Goal: Book appointment/travel/reservation

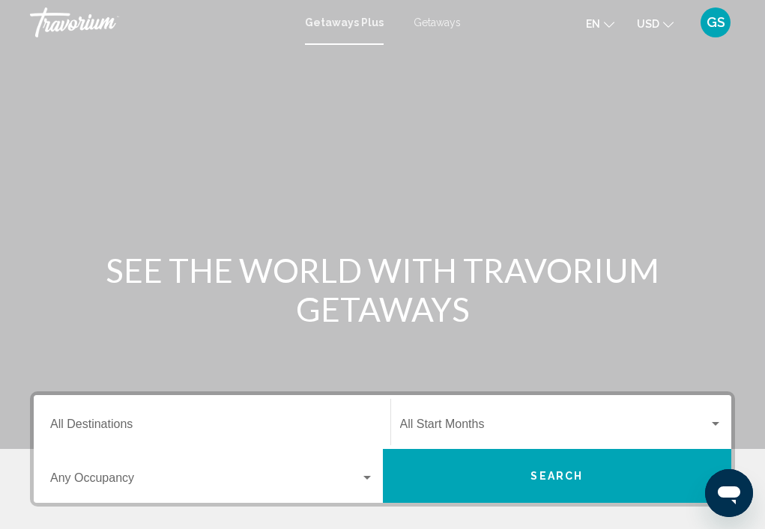
click at [451, 21] on span "Getaways" at bounding box center [436, 22] width 47 height 12
click at [151, 417] on div "Destination All Destinations" at bounding box center [211, 422] width 323 height 47
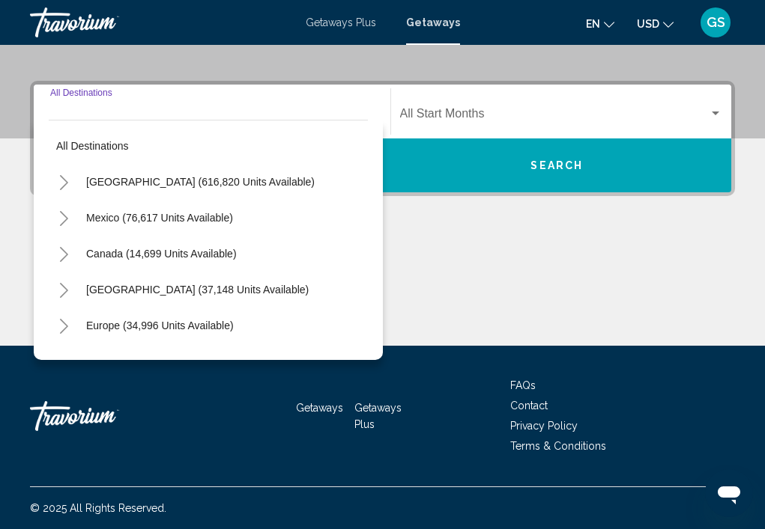
click at [59, 324] on icon "Toggle Europe (34,996 units available)" at bounding box center [63, 326] width 11 height 15
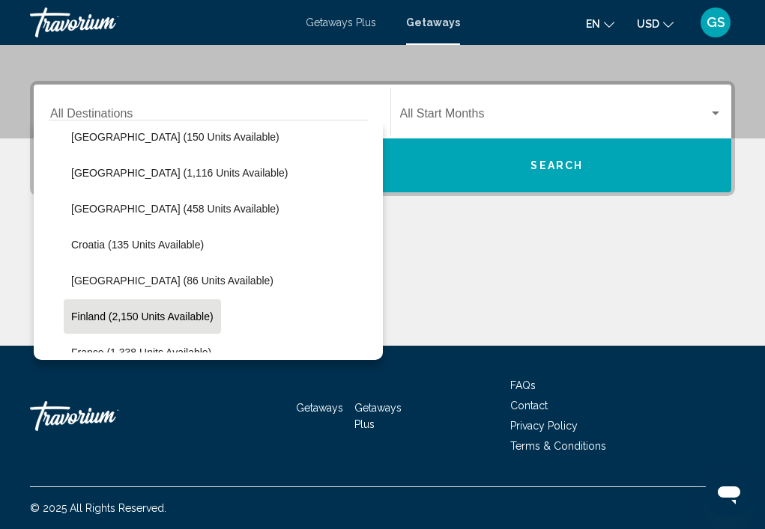
scroll to position [300, 0]
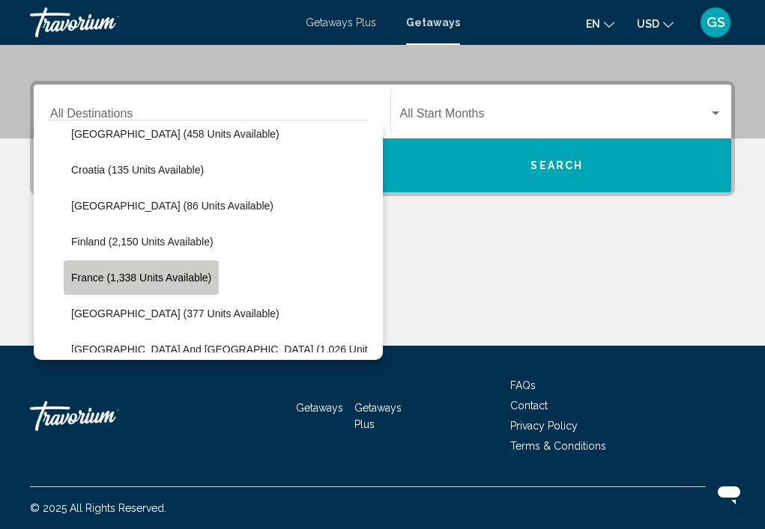
click at [174, 273] on span "France (1,338 units available)" at bounding box center [141, 278] width 140 height 12
type input "**********"
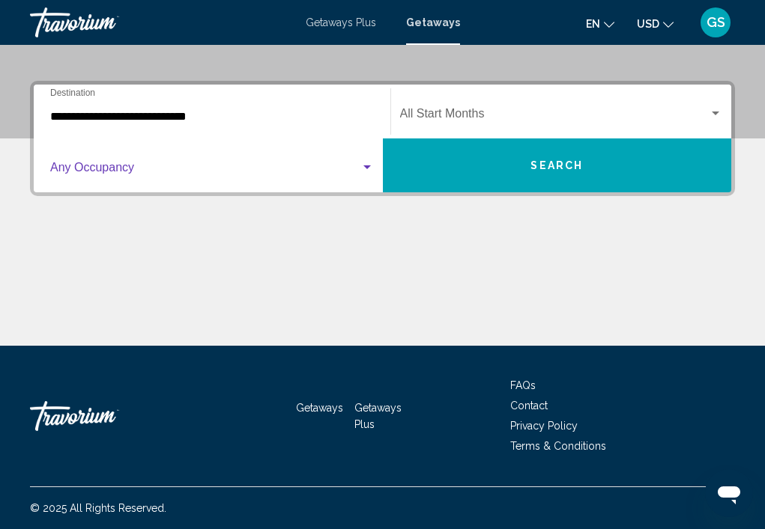
click at [359, 164] on span "Search widget" at bounding box center [205, 170] width 310 height 13
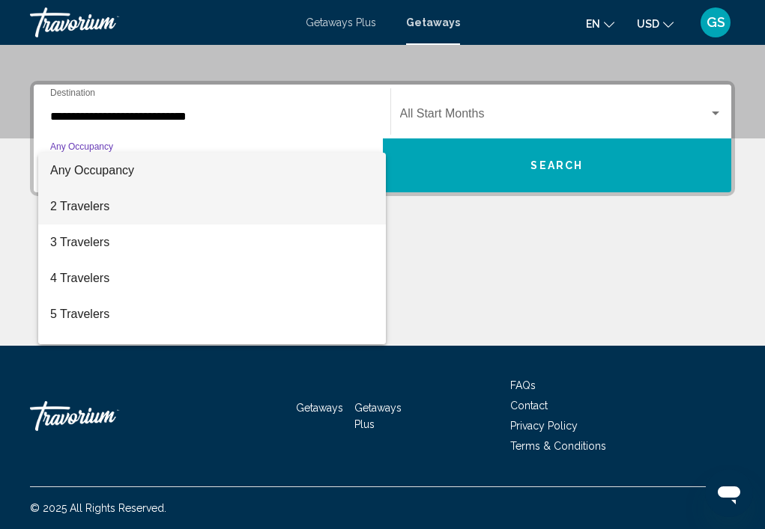
click at [129, 197] on span "2 Travelers" at bounding box center [211, 207] width 323 height 36
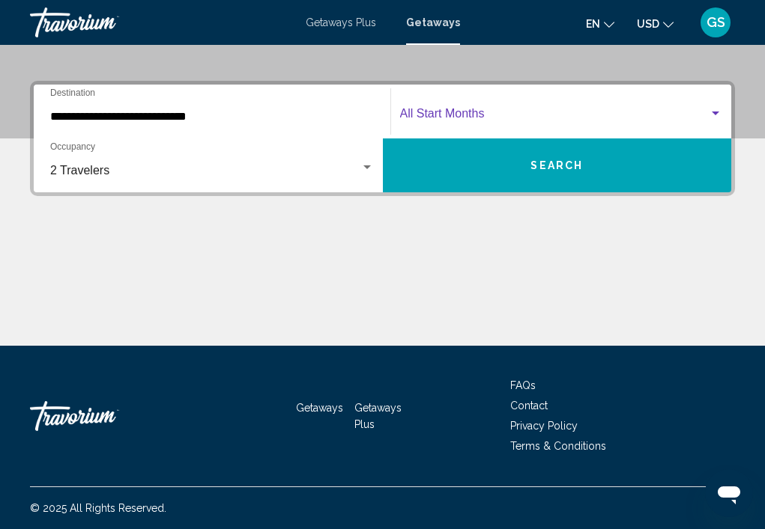
click at [517, 122] on span "Search widget" at bounding box center [554, 116] width 309 height 13
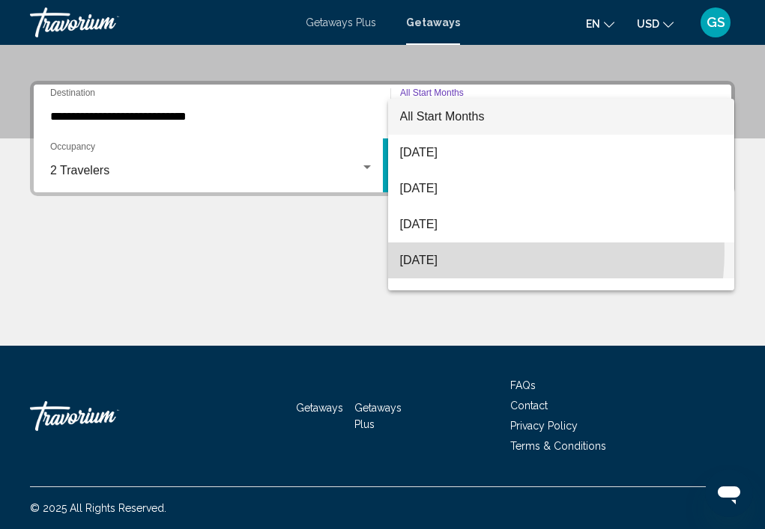
click at [461, 251] on span "[DATE]" at bounding box center [561, 261] width 323 height 36
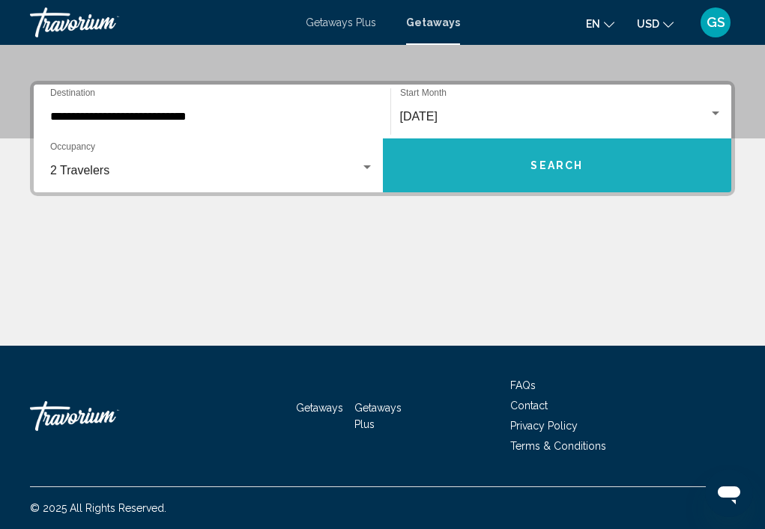
click at [586, 181] on button "Search" at bounding box center [557, 166] width 349 height 54
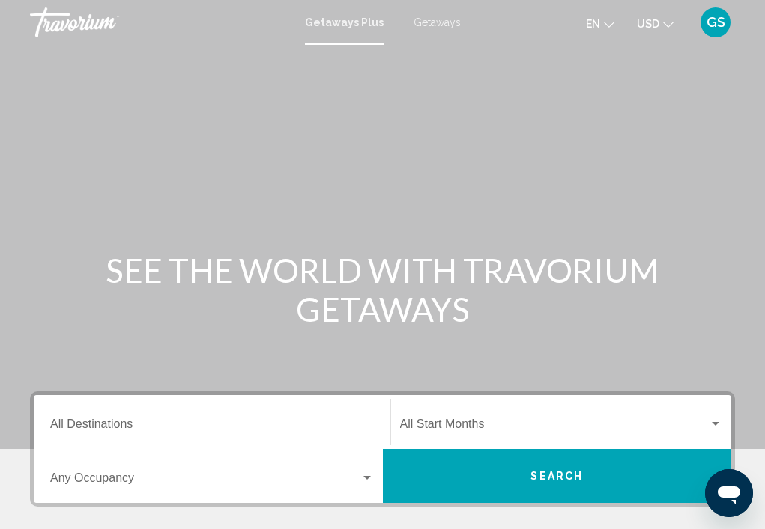
scroll to position [75, 0]
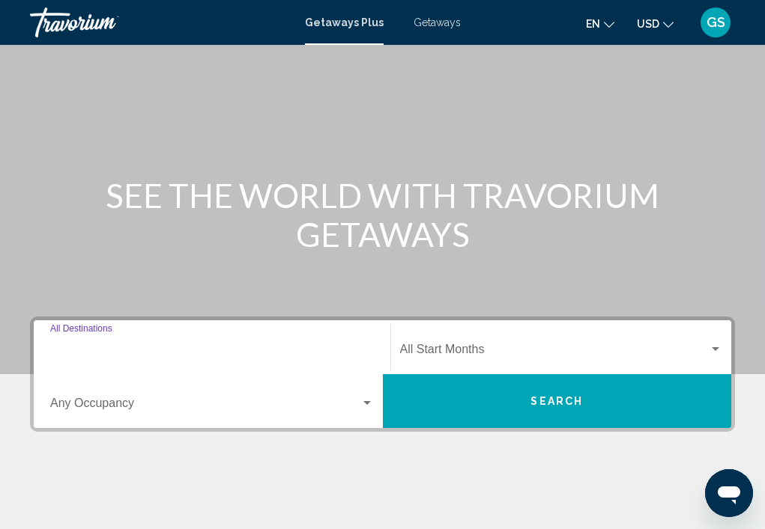
click at [78, 350] on input "Destination All Destinations" at bounding box center [211, 352] width 323 height 13
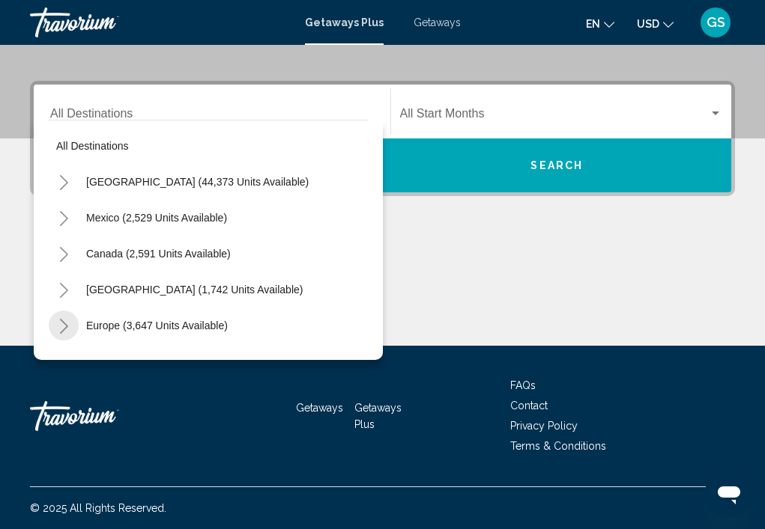
click at [61, 323] on icon "Toggle Europe (3,647 units available)" at bounding box center [63, 326] width 11 height 15
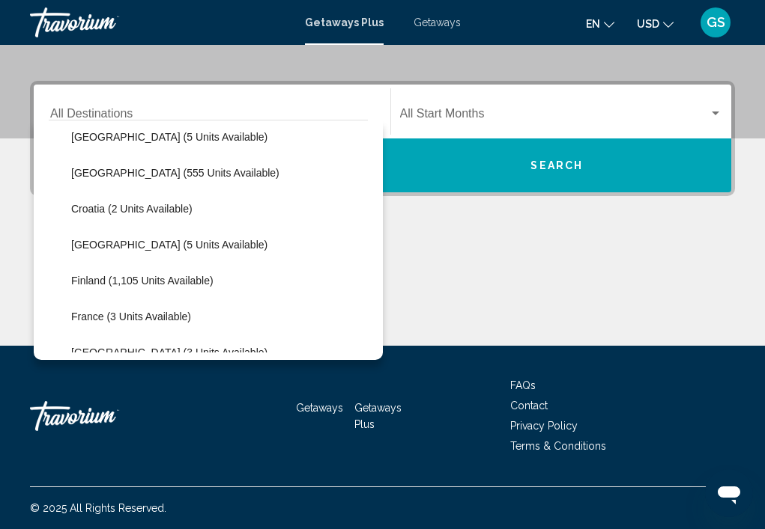
scroll to position [300, 0]
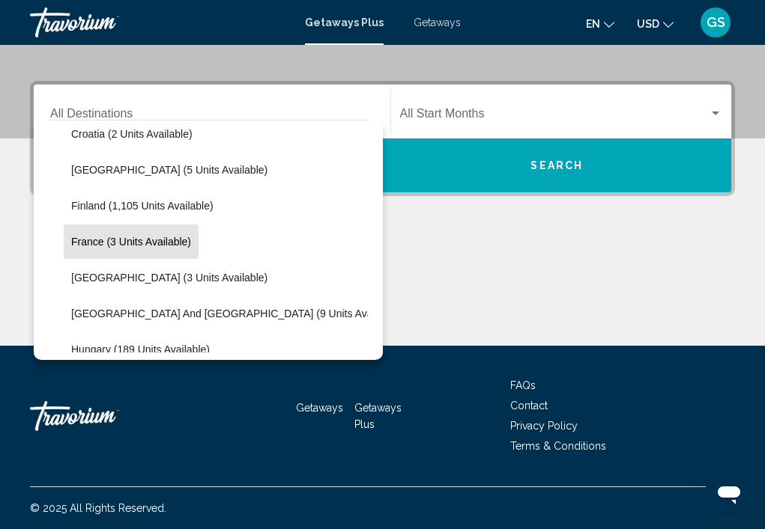
click at [123, 240] on span "France (3 units available)" at bounding box center [131, 242] width 120 height 12
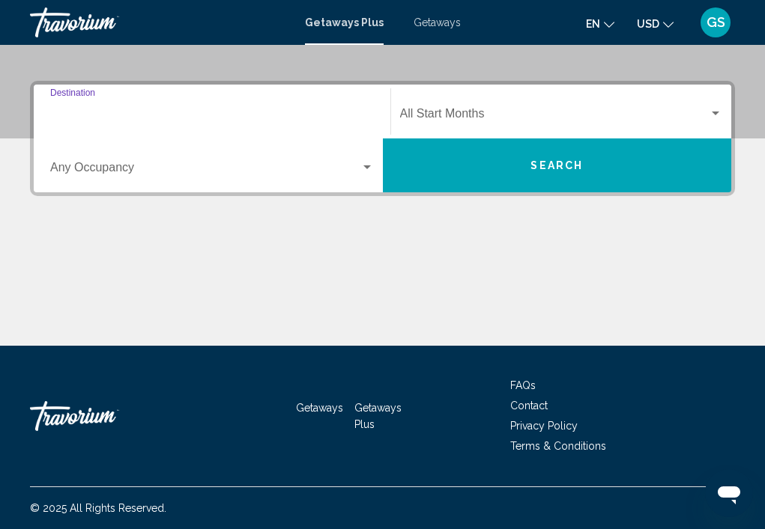
type input "**********"
click at [443, 22] on span "Getaways" at bounding box center [436, 22] width 47 height 12
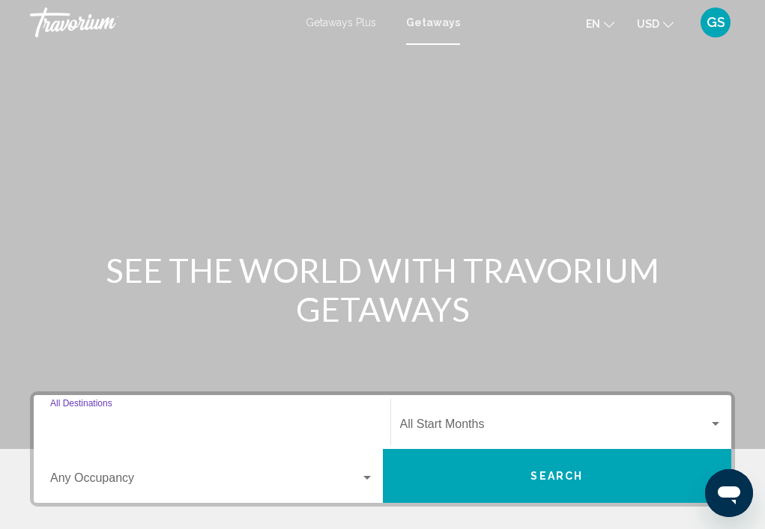
click at [127, 433] on input "Destination All Destinations" at bounding box center [211, 427] width 323 height 13
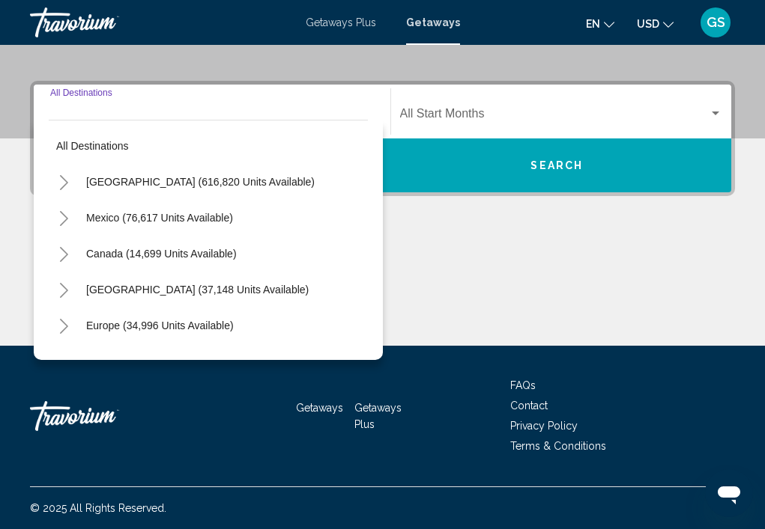
scroll to position [150, 0]
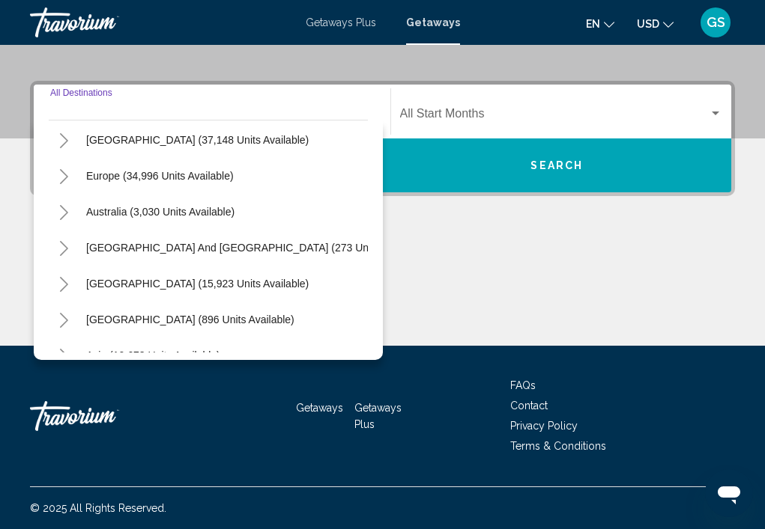
click at [61, 175] on icon "Toggle Europe (34,996 units available)" at bounding box center [63, 176] width 11 height 15
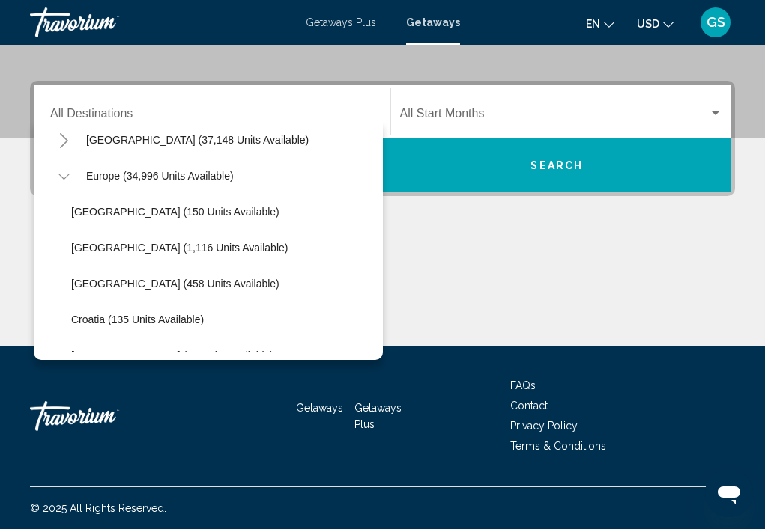
scroll to position [300, 0]
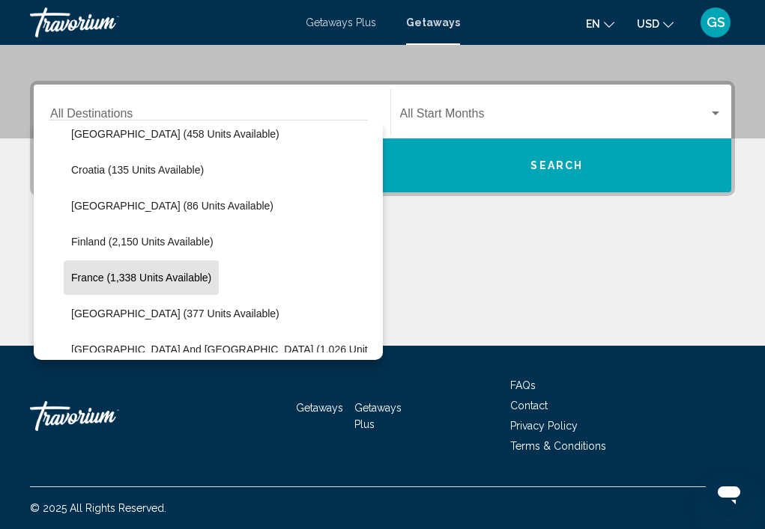
click at [109, 280] on span "France (1,338 units available)" at bounding box center [141, 278] width 140 height 12
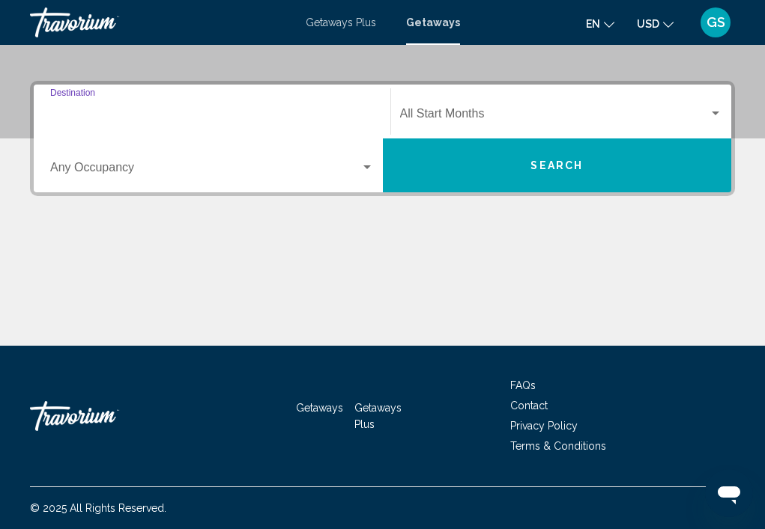
type input "**********"
click at [160, 169] on span "Search widget" at bounding box center [205, 170] width 310 height 13
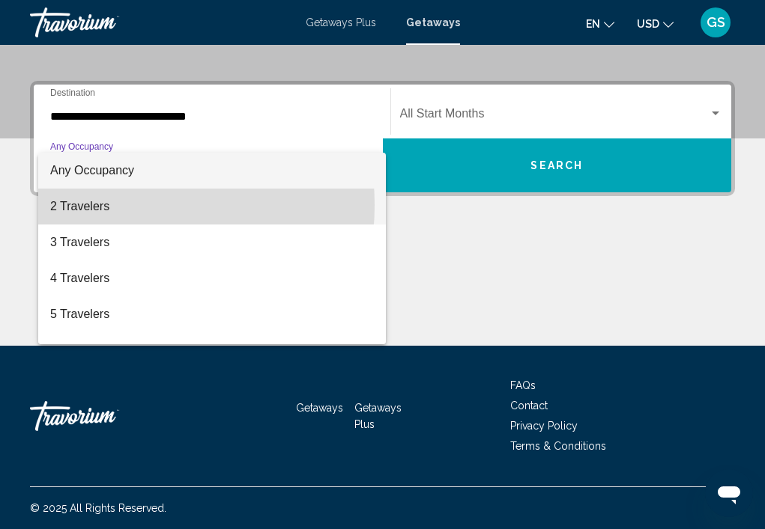
click at [103, 205] on span "2 Travelers" at bounding box center [211, 207] width 323 height 36
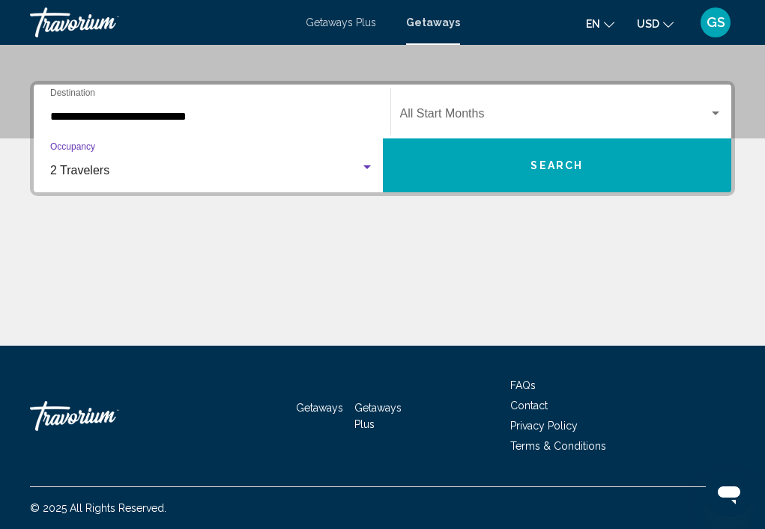
click at [516, 110] on span "Search widget" at bounding box center [554, 116] width 309 height 13
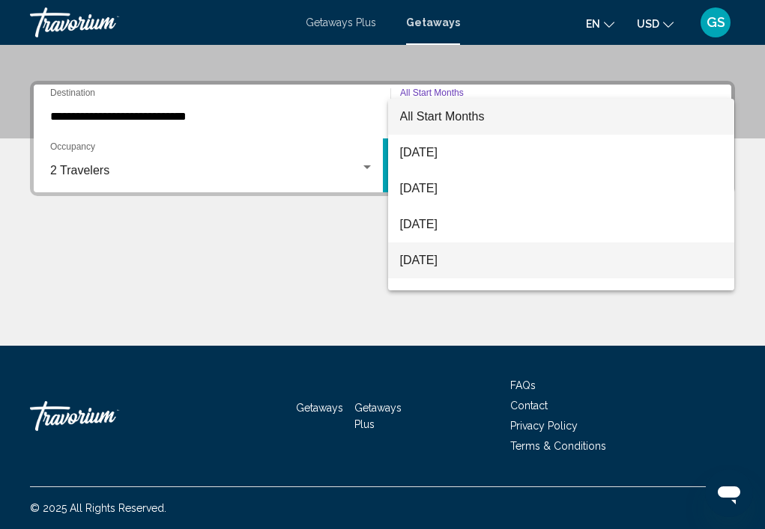
click at [442, 255] on span "[DATE]" at bounding box center [561, 261] width 323 height 36
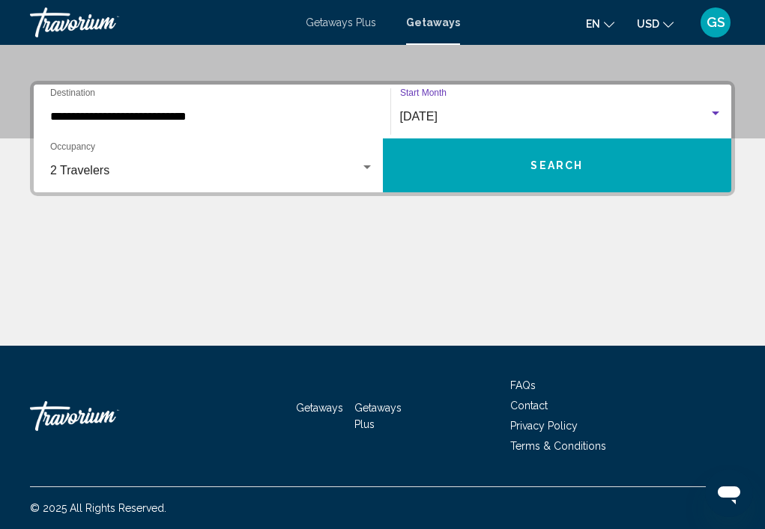
click at [583, 164] on button "Search" at bounding box center [557, 166] width 349 height 54
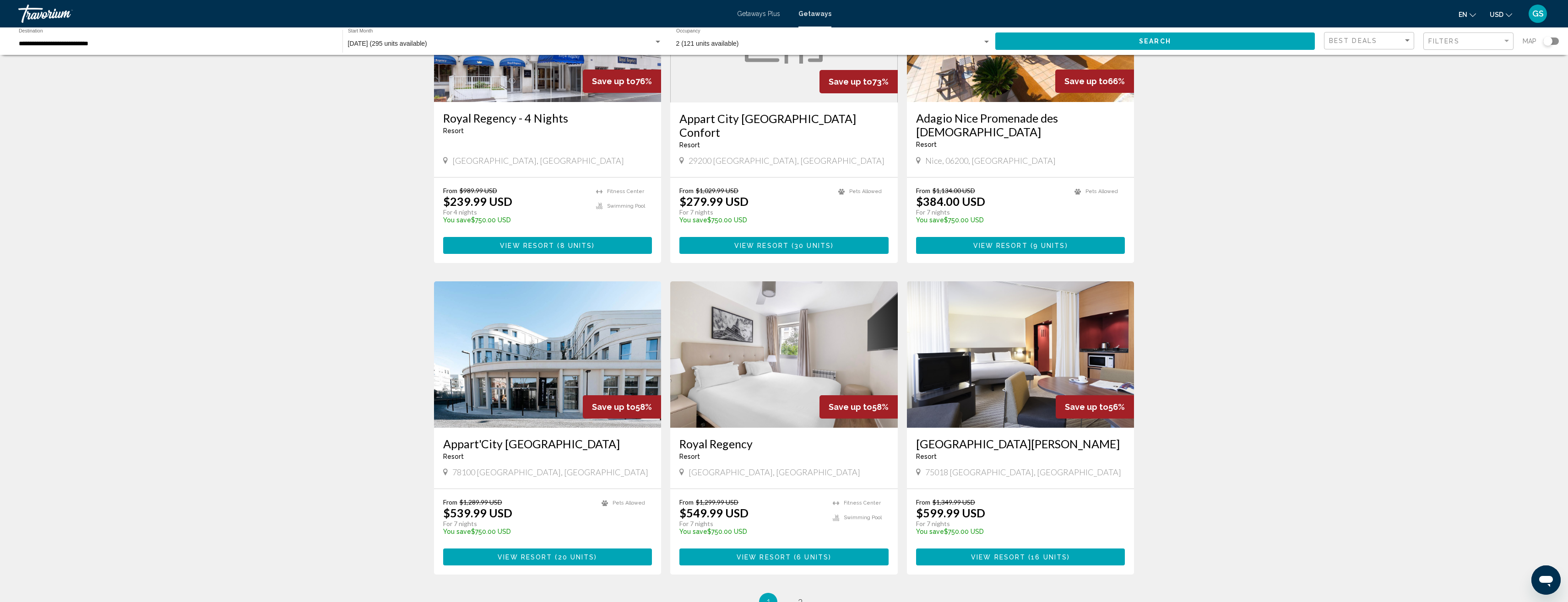
scroll to position [824, 0]
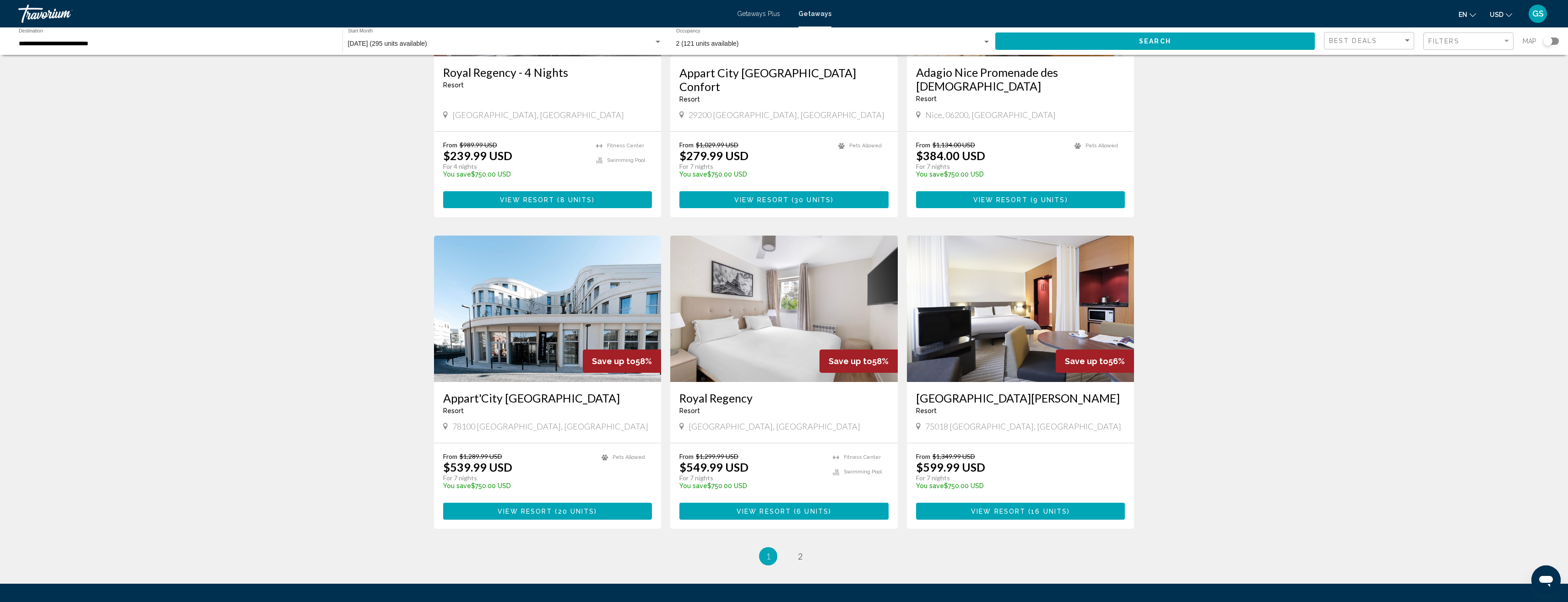
click at [474, 273] on img "Main content" at bounding box center [1020, 309] width 227 height 147
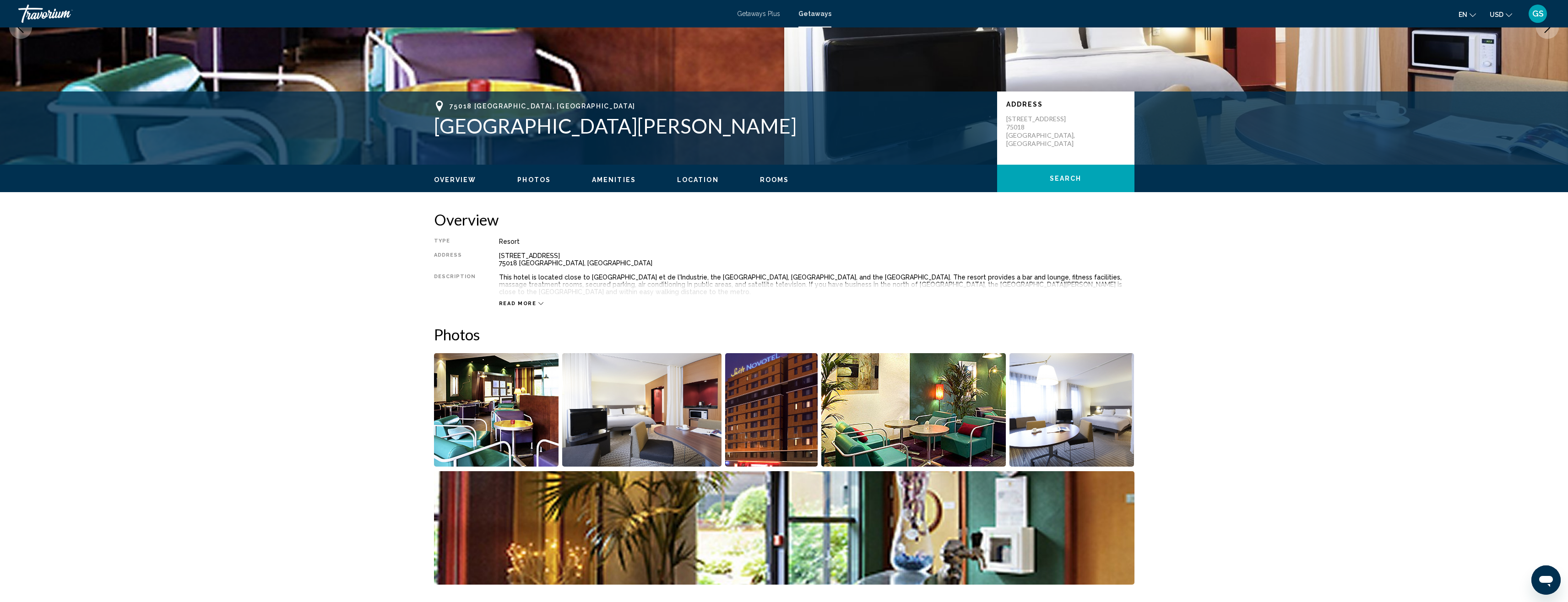
scroll to position [274, 0]
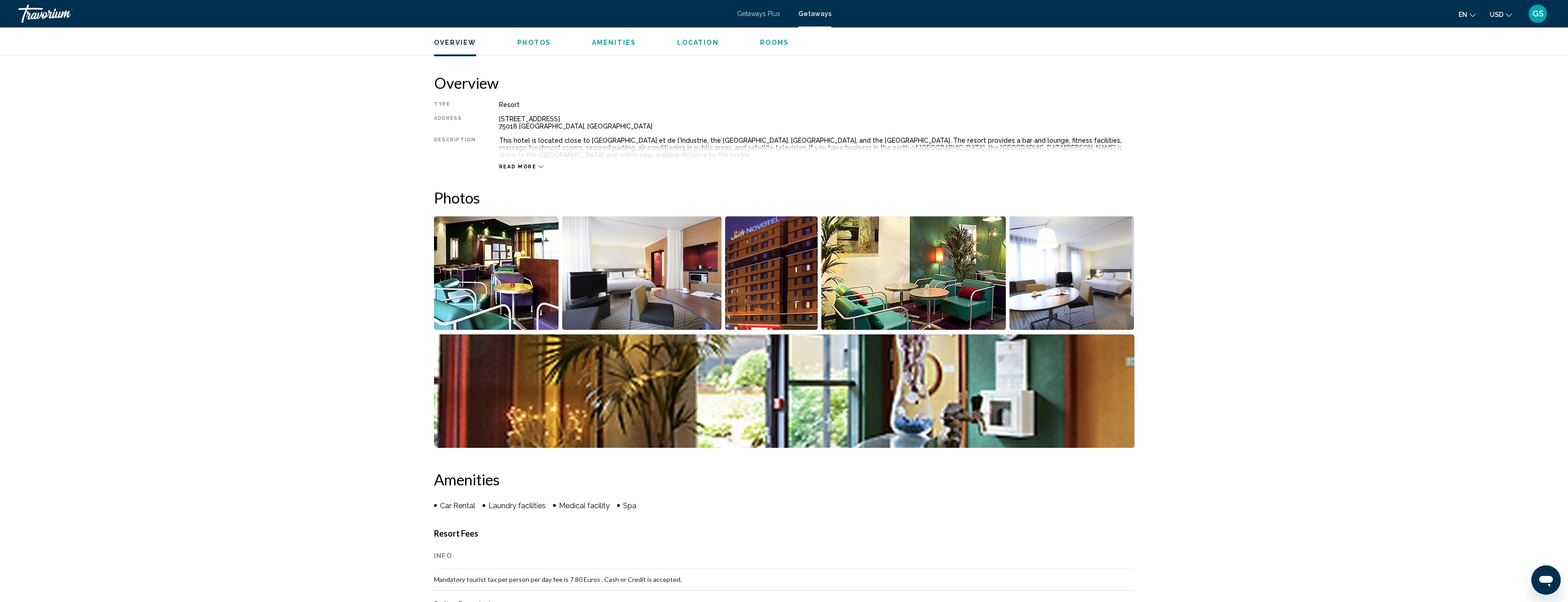
click at [474, 260] on img "Open full-screen image slider" at bounding box center [642, 273] width 160 height 114
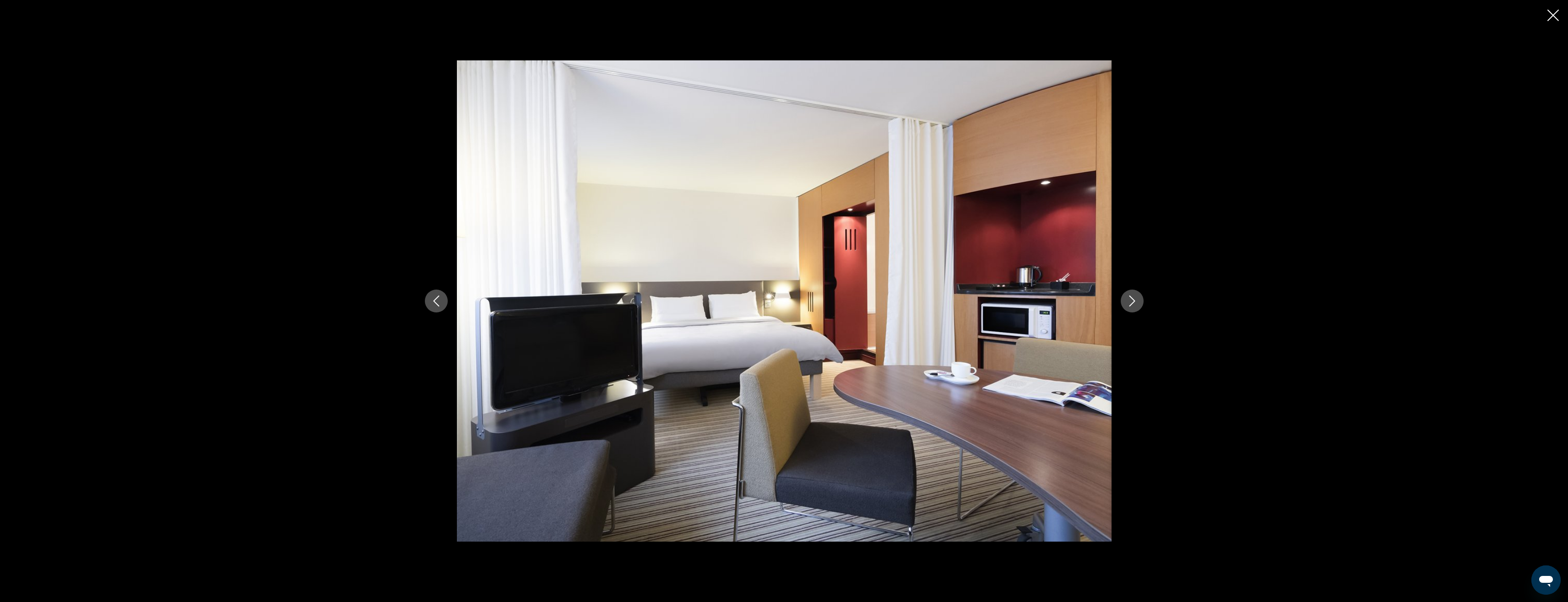
click at [474, 298] on icon "Next image" at bounding box center [1132, 301] width 11 height 11
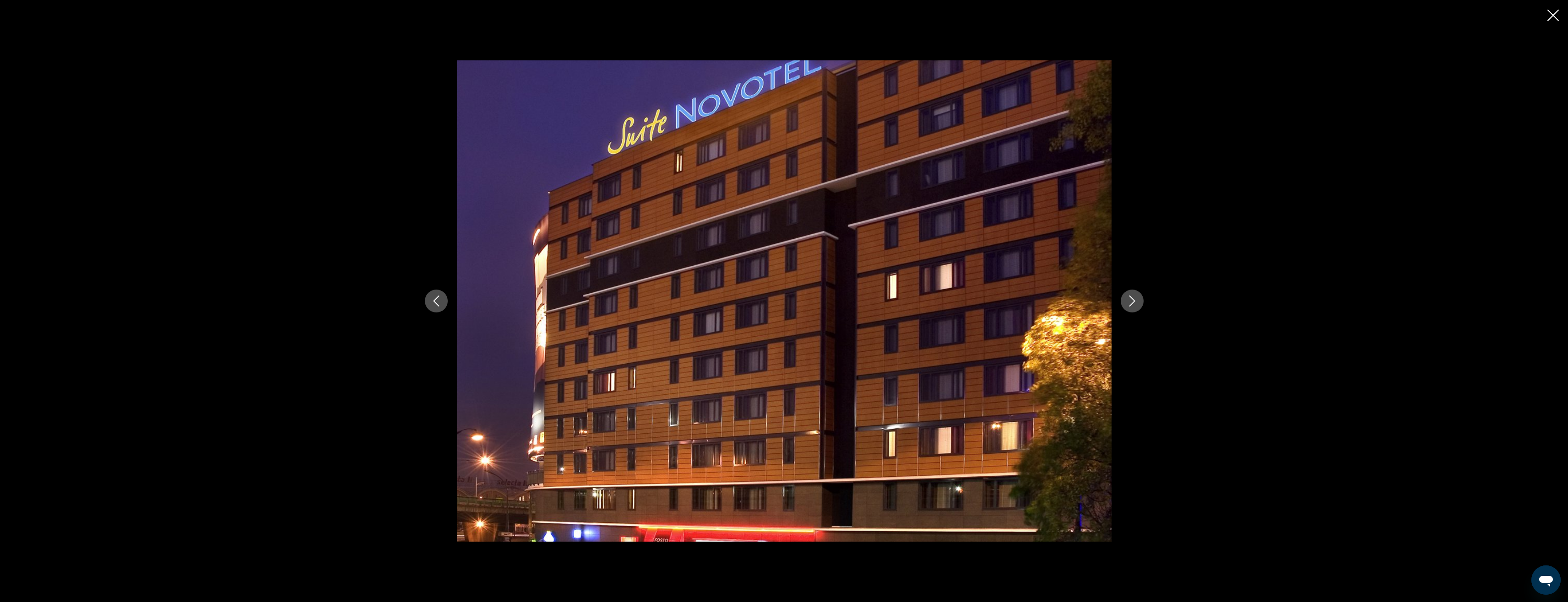
click at [474, 298] on icon "Next image" at bounding box center [1132, 301] width 11 height 11
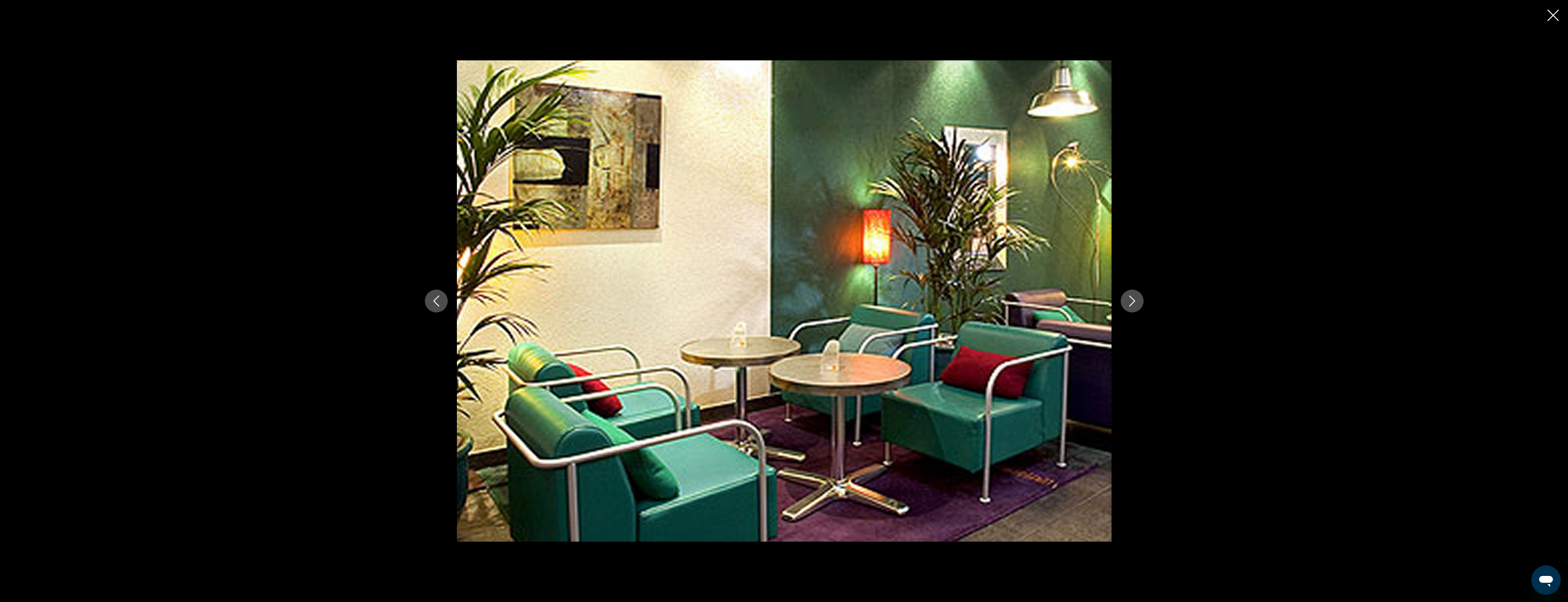
click at [474, 298] on icon "Next image" at bounding box center [1132, 301] width 11 height 11
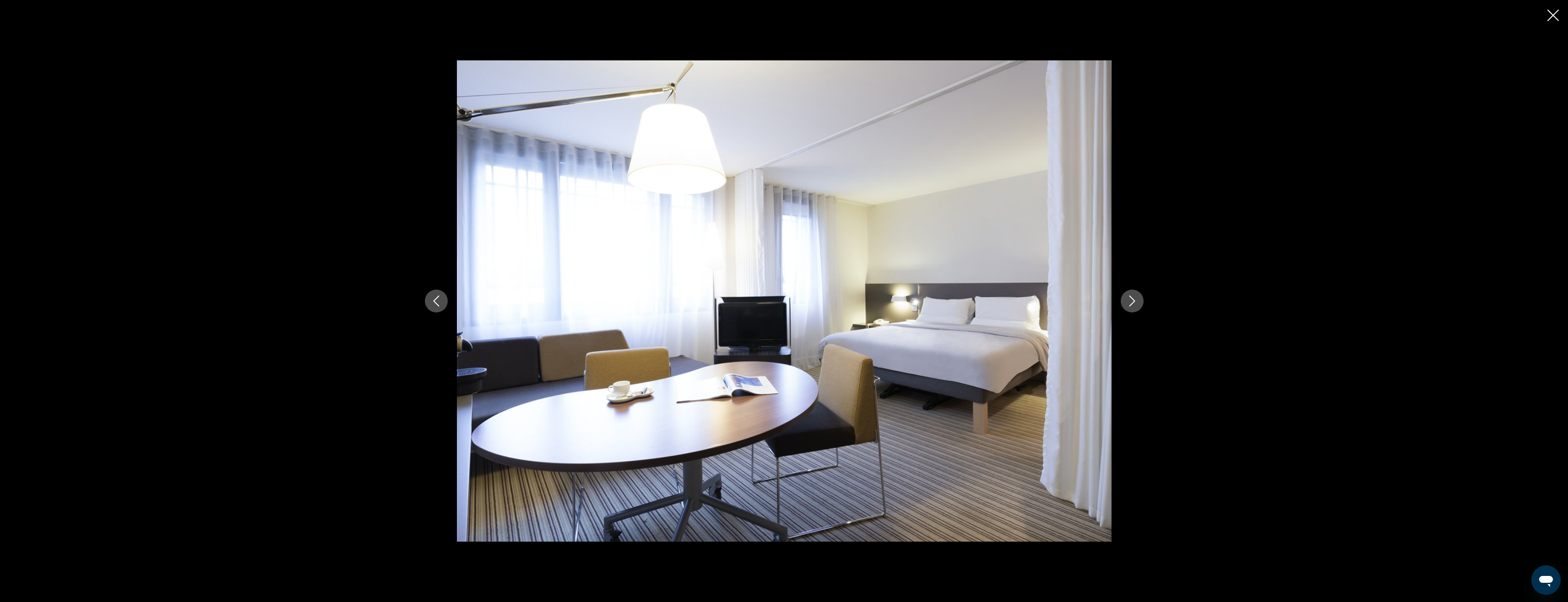
click at [474, 298] on icon "Next image" at bounding box center [1132, 301] width 11 height 11
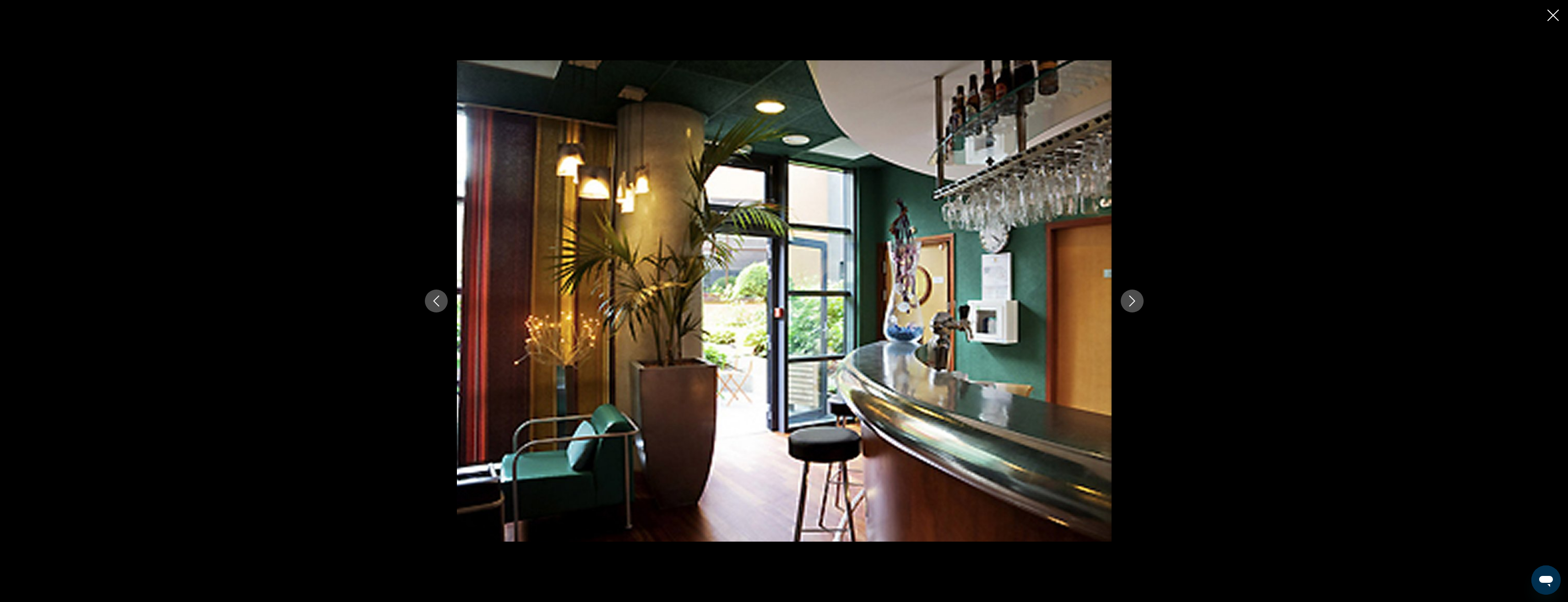
click at [474, 298] on icon "Next image" at bounding box center [1132, 301] width 11 height 11
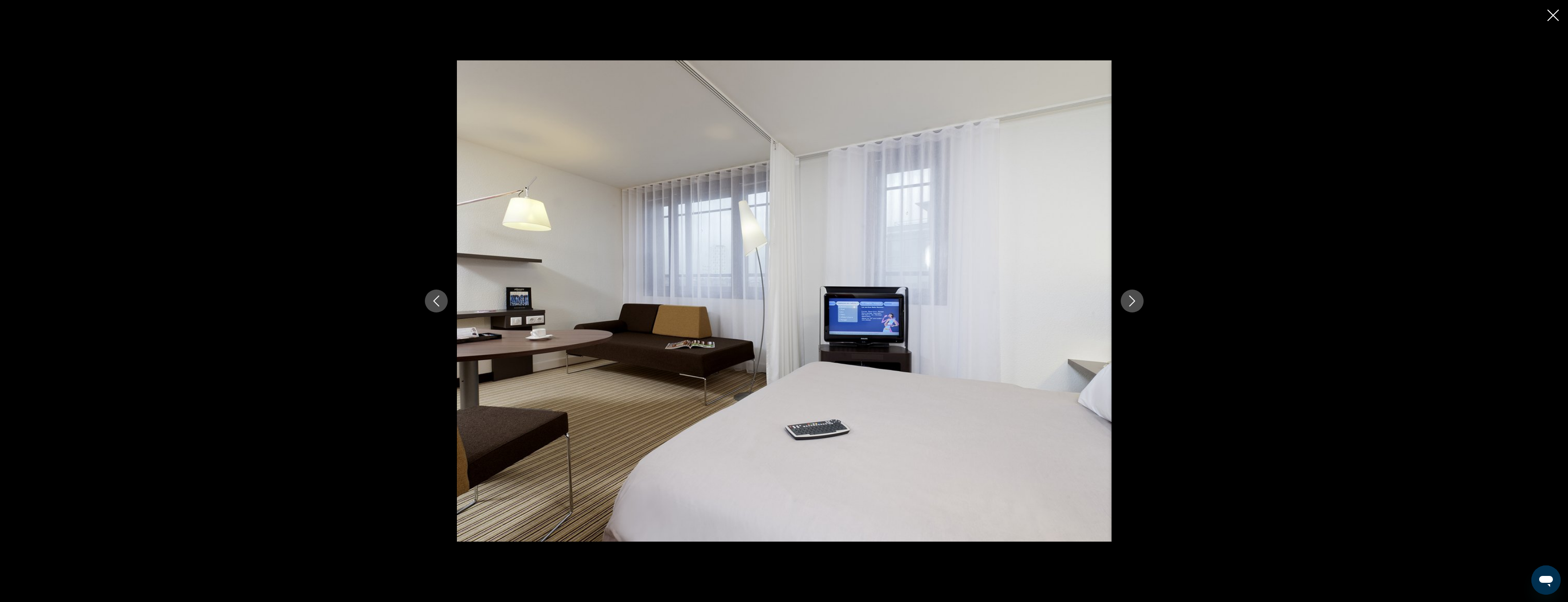
click at [474, 298] on icon "Next image" at bounding box center [1132, 301] width 11 height 11
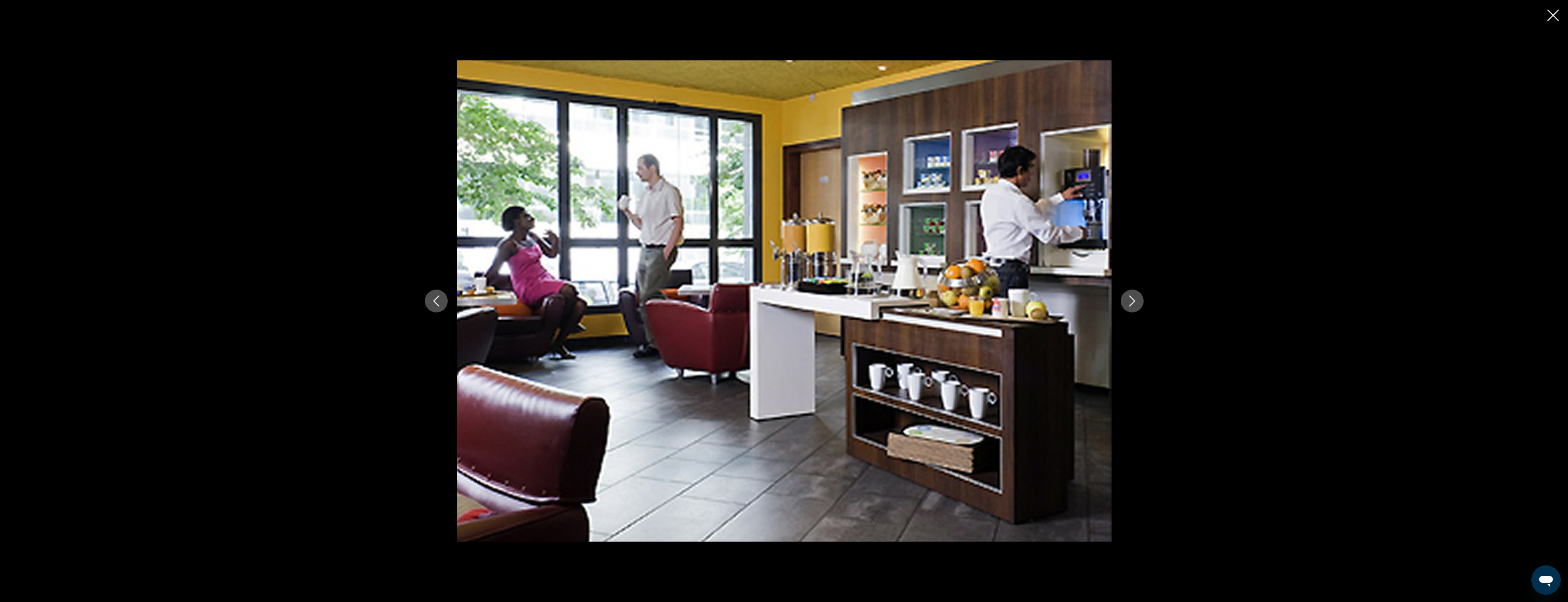
click at [474, 298] on icon "Next image" at bounding box center [1132, 301] width 11 height 11
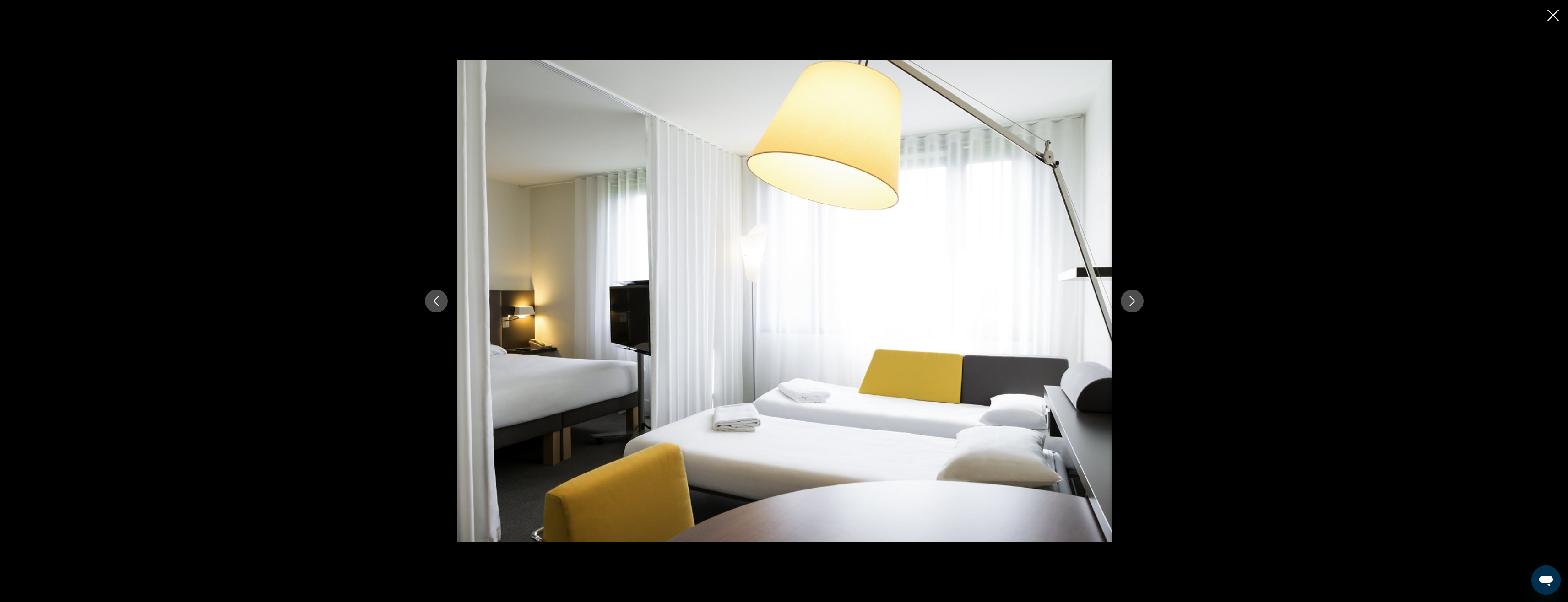
click at [474, 298] on icon "Next image" at bounding box center [1132, 301] width 11 height 11
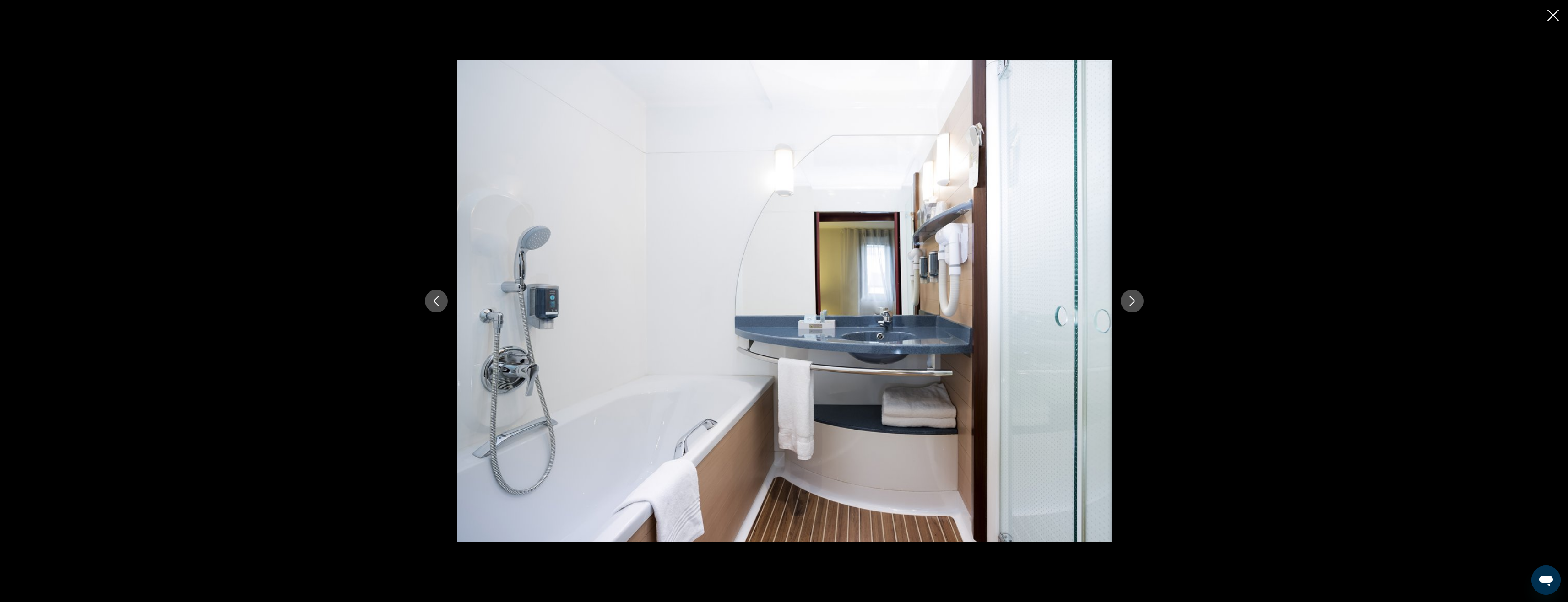
click at [474, 296] on icon "Next image" at bounding box center [1132, 301] width 11 height 11
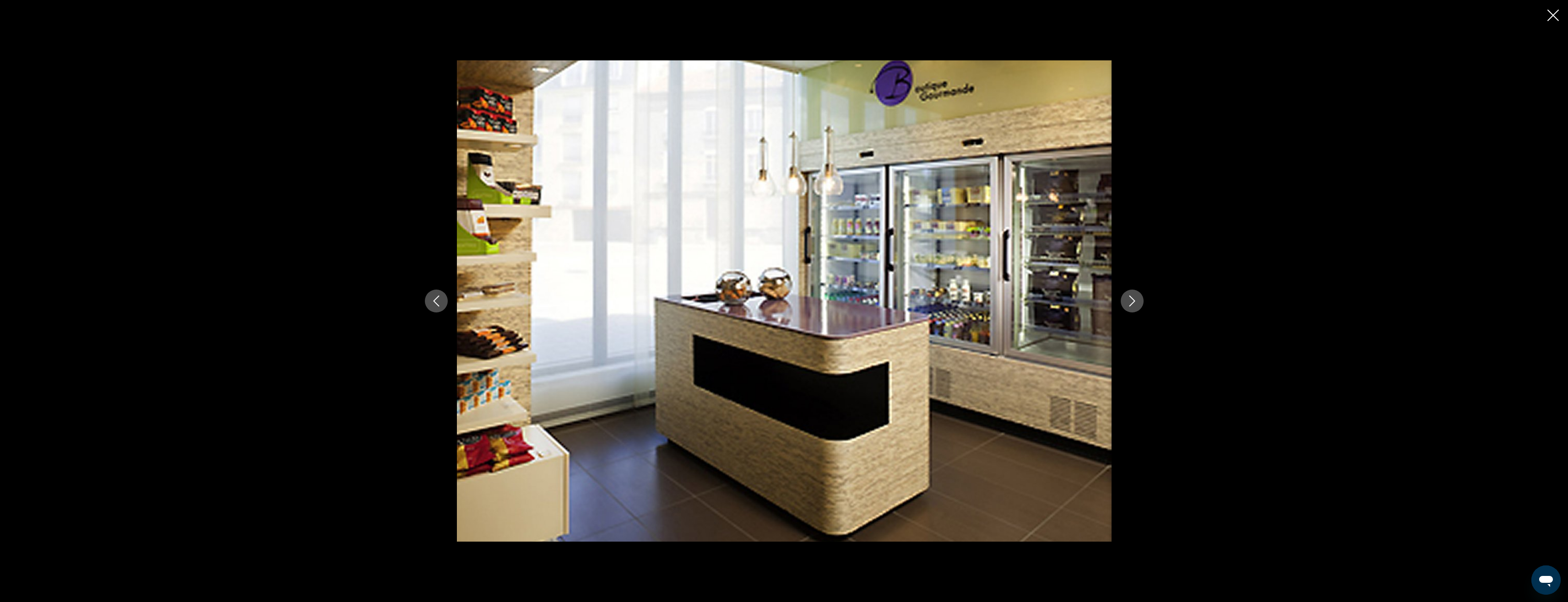
click at [474, 299] on icon "Next image" at bounding box center [1132, 301] width 11 height 11
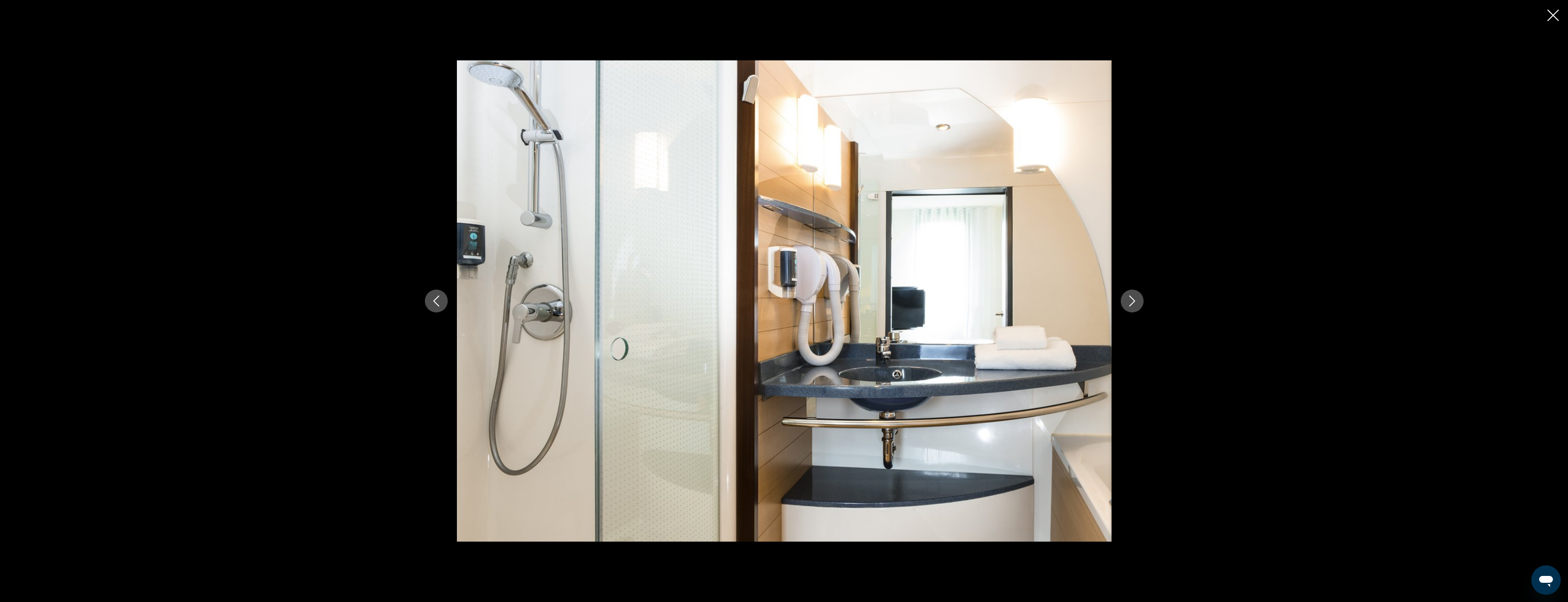
click at [474, 14] on icon "Close slideshow" at bounding box center [1553, 15] width 12 height 12
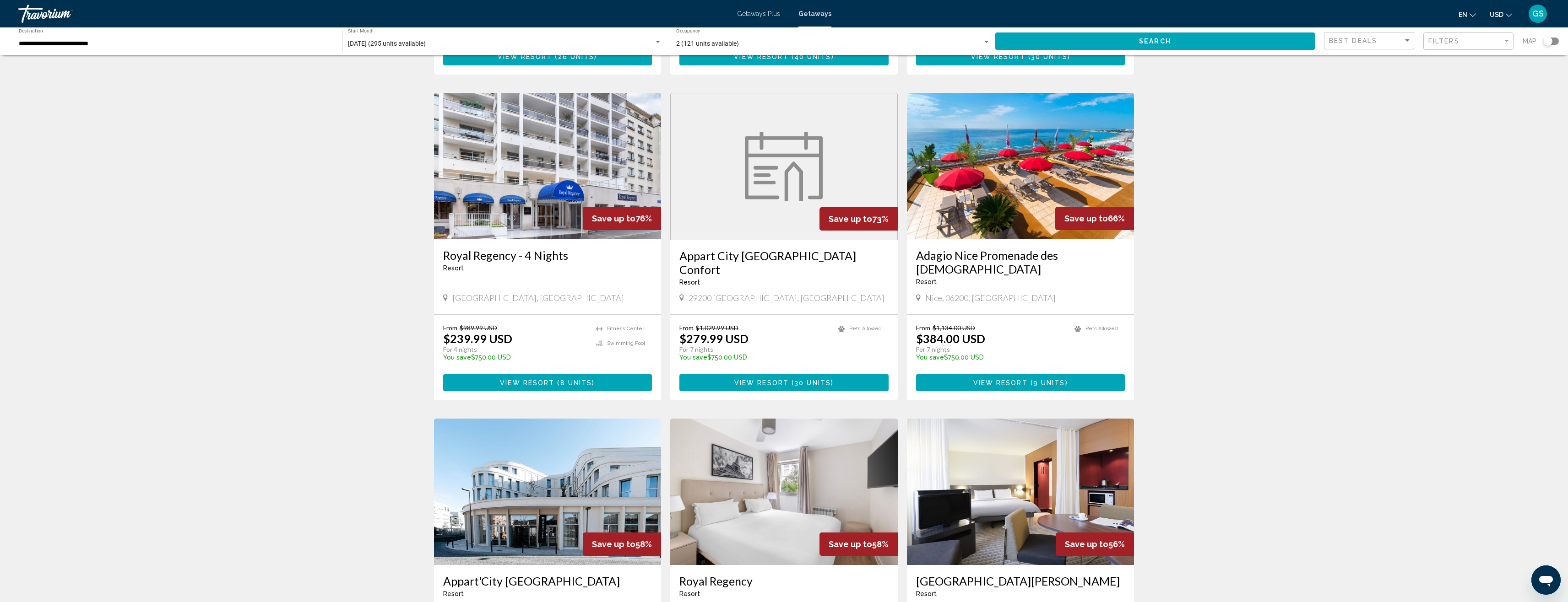
scroll to position [890, 0]
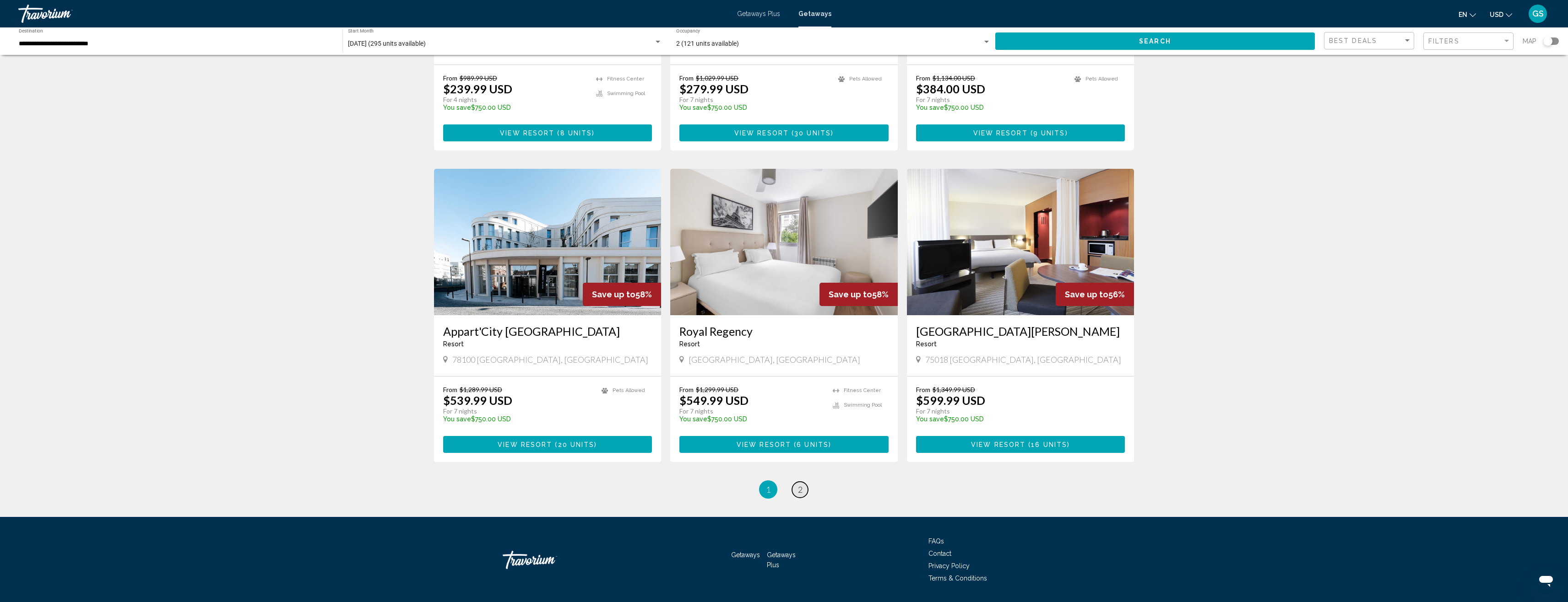
click at [474, 346] on span "2" at bounding box center [800, 490] width 4 height 10
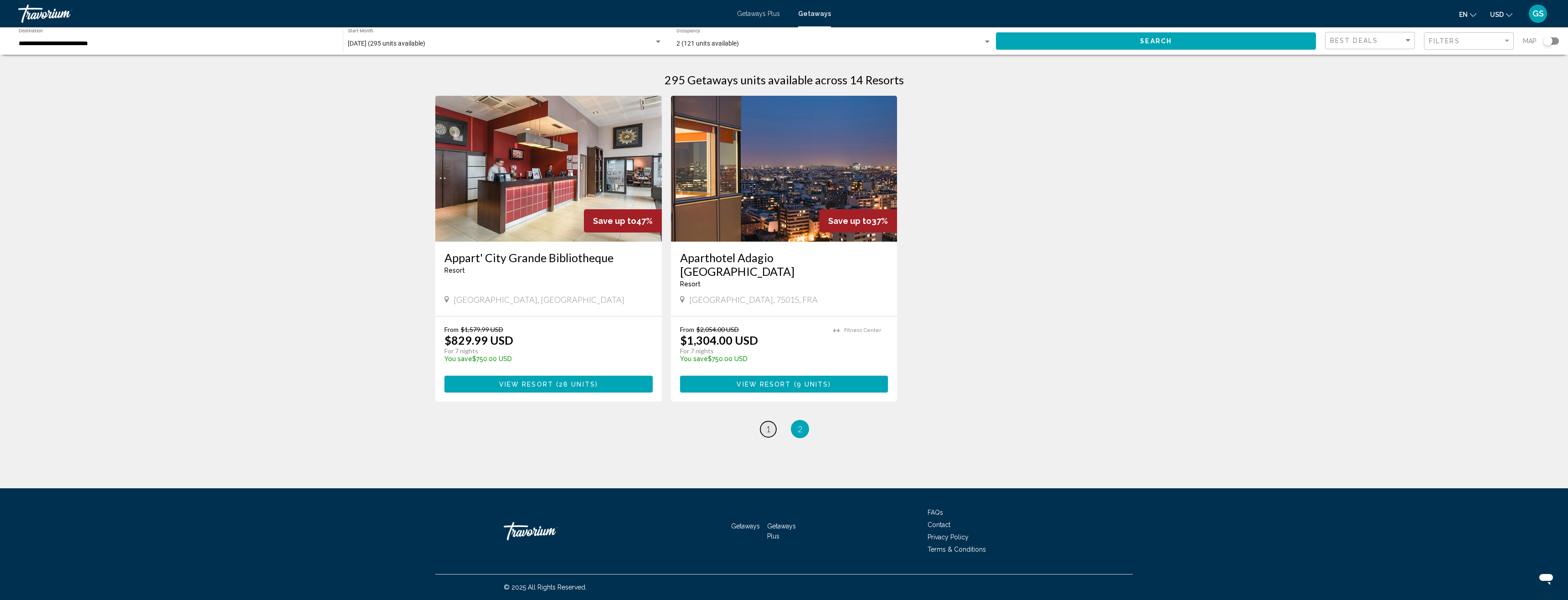
click at [472, 345] on span "1" at bounding box center [768, 429] width 4 height 10
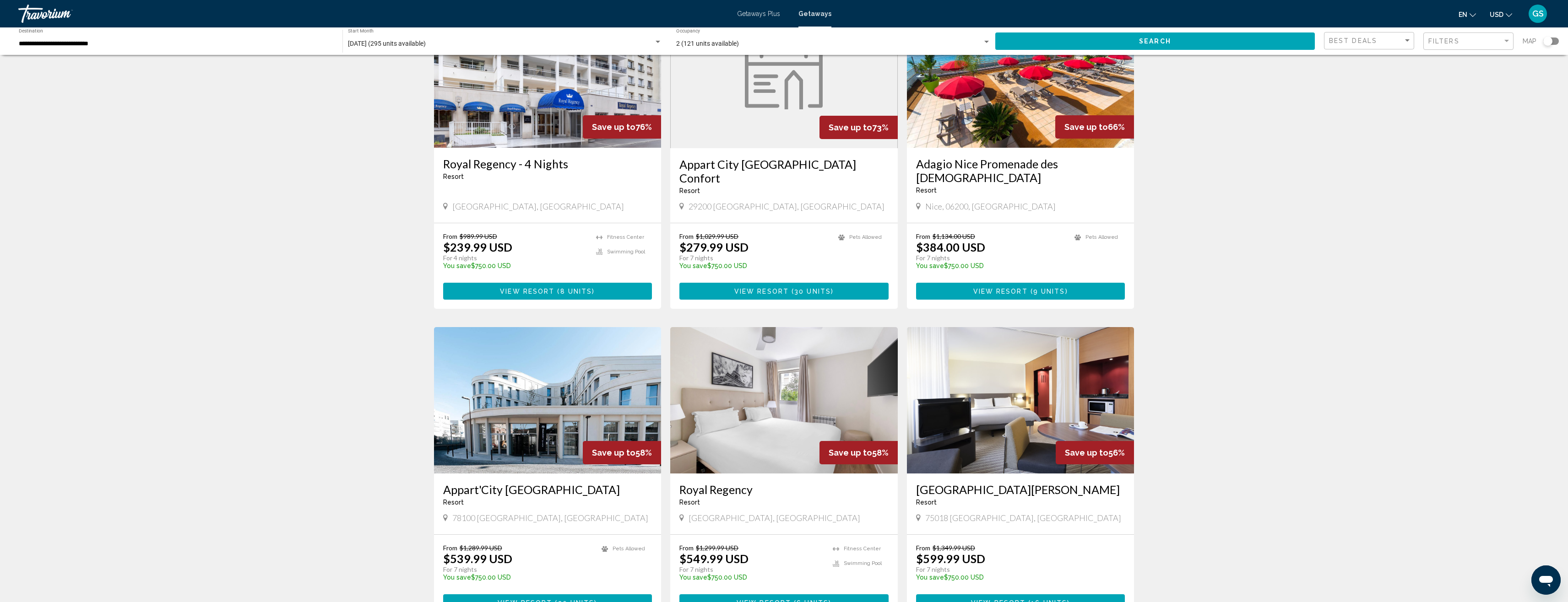
scroll to position [890, 0]
